Goal: Task Accomplishment & Management: Use online tool/utility

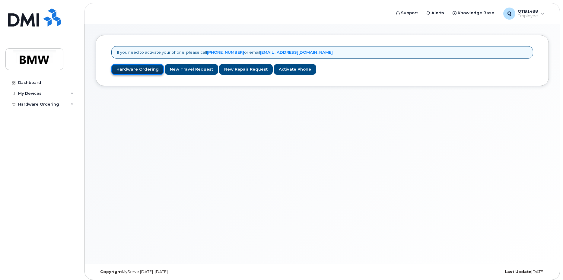
click at [127, 72] on link "Hardware Ordering" at bounding box center [137, 69] width 53 height 11
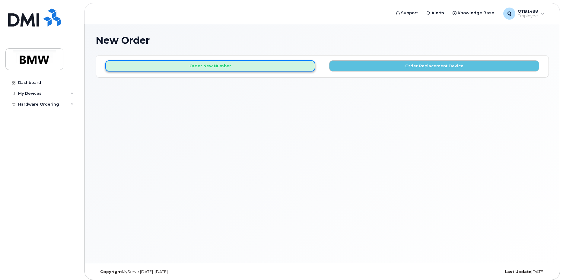
click at [143, 71] on button "Order New Number" at bounding box center [210, 65] width 210 height 11
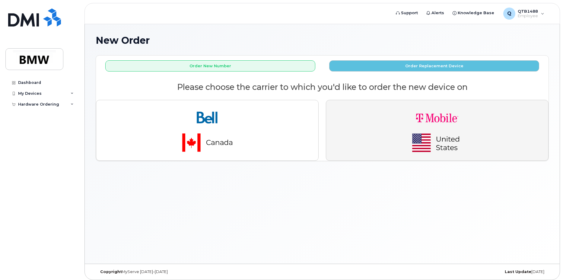
click at [423, 145] on img "button" at bounding box center [437, 130] width 84 height 51
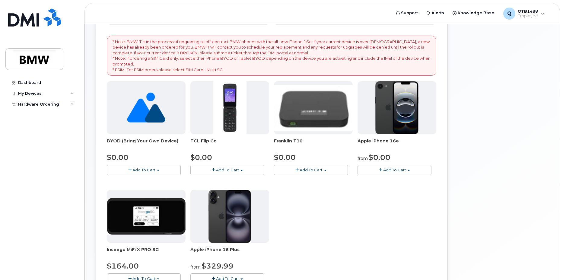
scroll to position [60, 0]
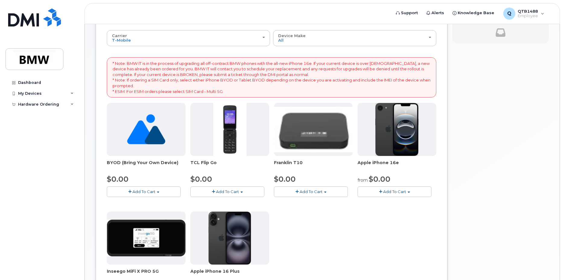
click at [395, 139] on img at bounding box center [396, 129] width 43 height 53
